Goal: Find specific fact

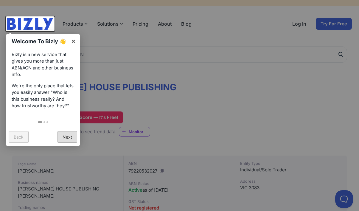
scroll to position [14, 0]
click at [74, 40] on link "×" at bounding box center [73, 41] width 13 height 13
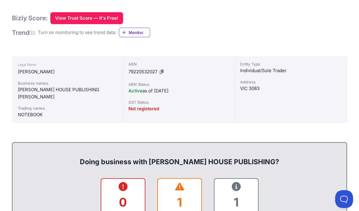
scroll to position [118, 0]
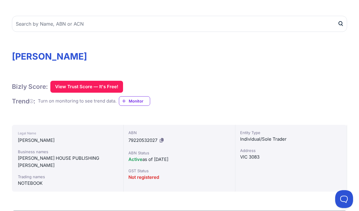
scroll to position [45, 0]
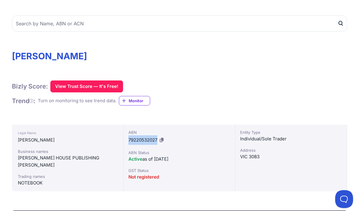
drag, startPoint x: 129, startPoint y: 139, endPoint x: 158, endPoint y: 139, distance: 28.9
click at [157, 139] on span "79220532027" at bounding box center [142, 140] width 29 height 6
copy span "79220532027"
